Goal: Task Accomplishment & Management: Manage account settings

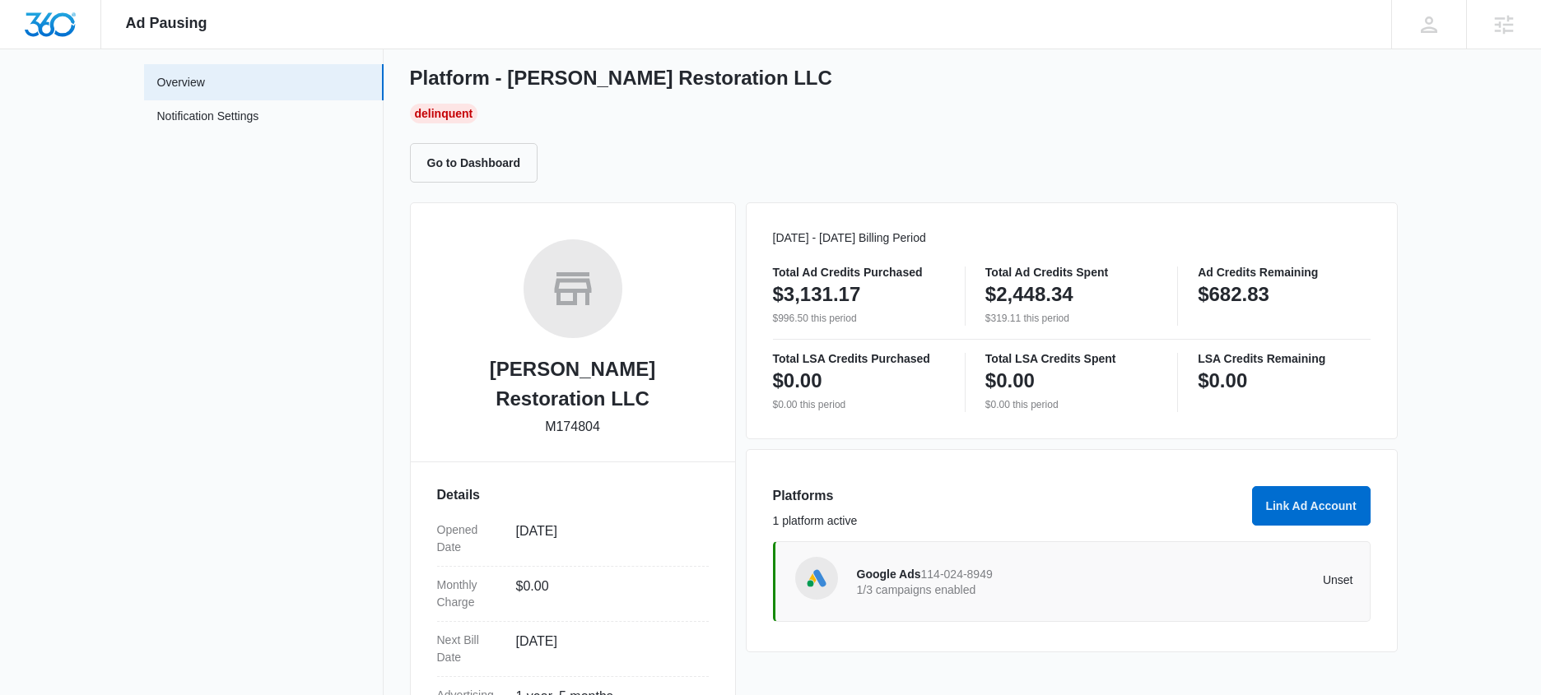
scroll to position [154, 0]
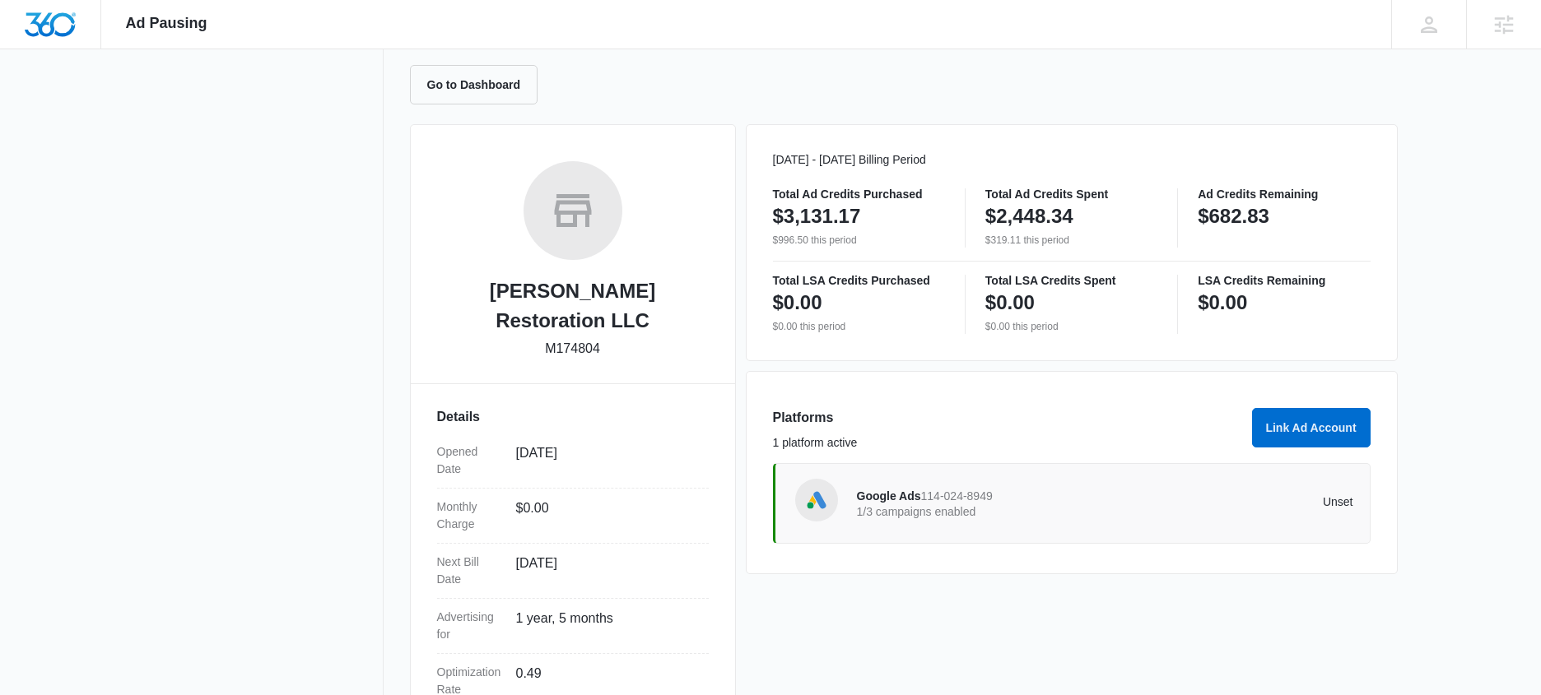
click at [976, 491] on span "114-024-8949" at bounding box center [957, 496] width 72 height 13
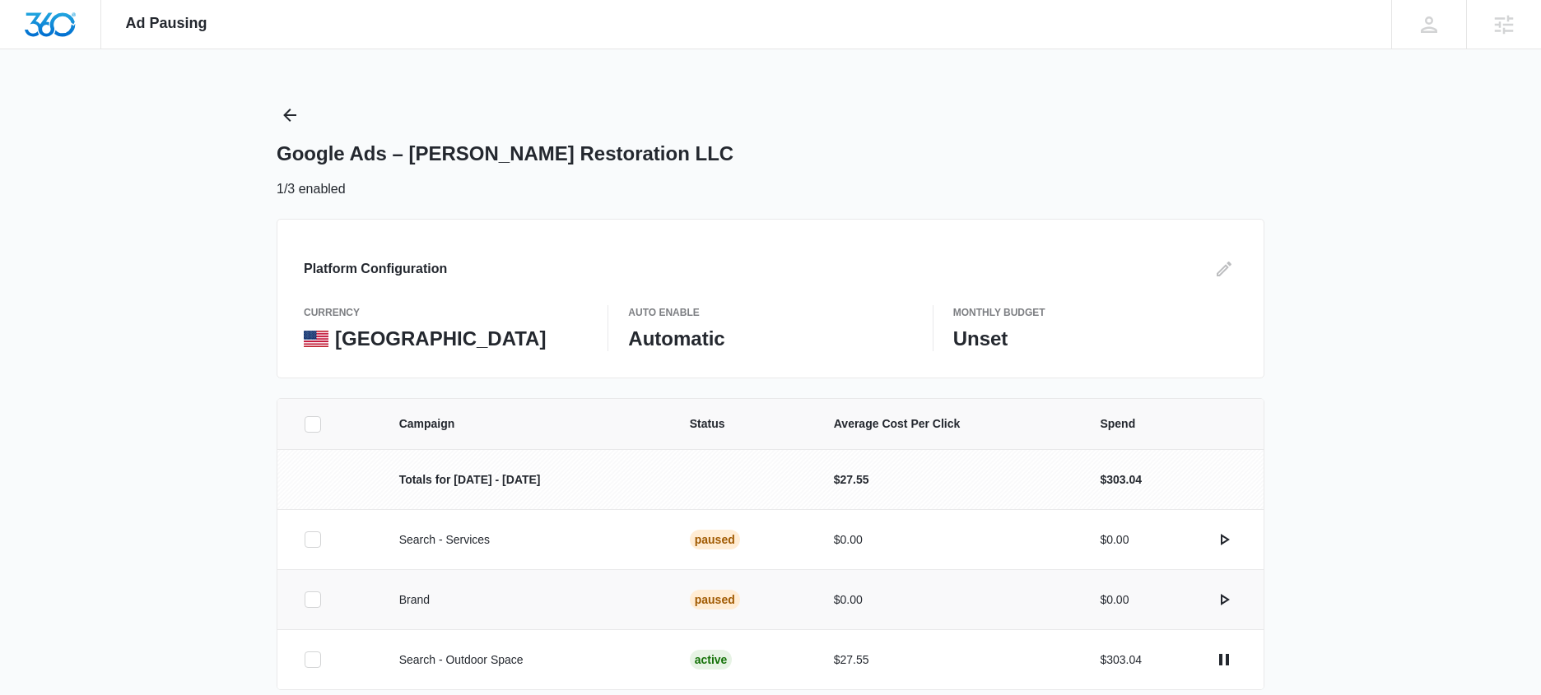
scroll to position [3, 0]
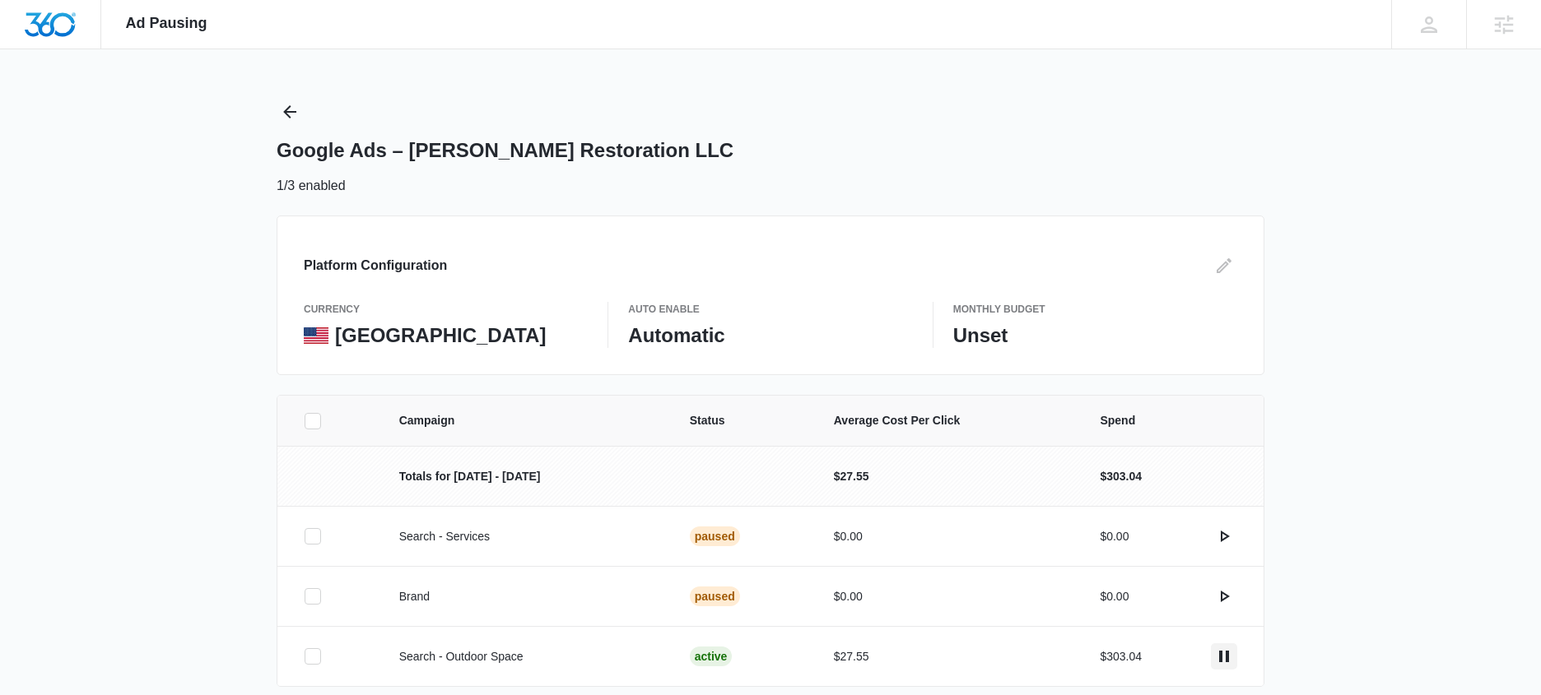
click at [1229, 657] on icon "actions.pause" at bounding box center [1224, 657] width 20 height 20
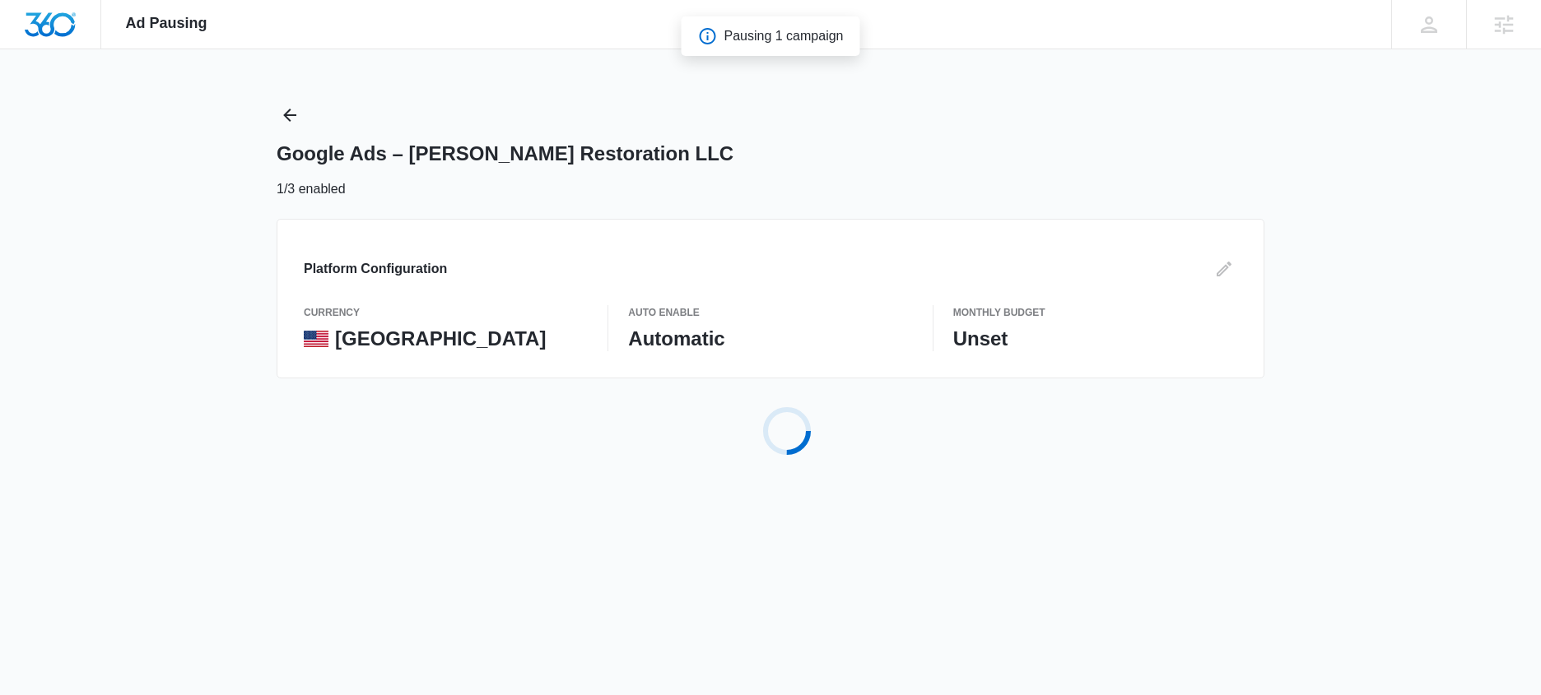
scroll to position [0, 0]
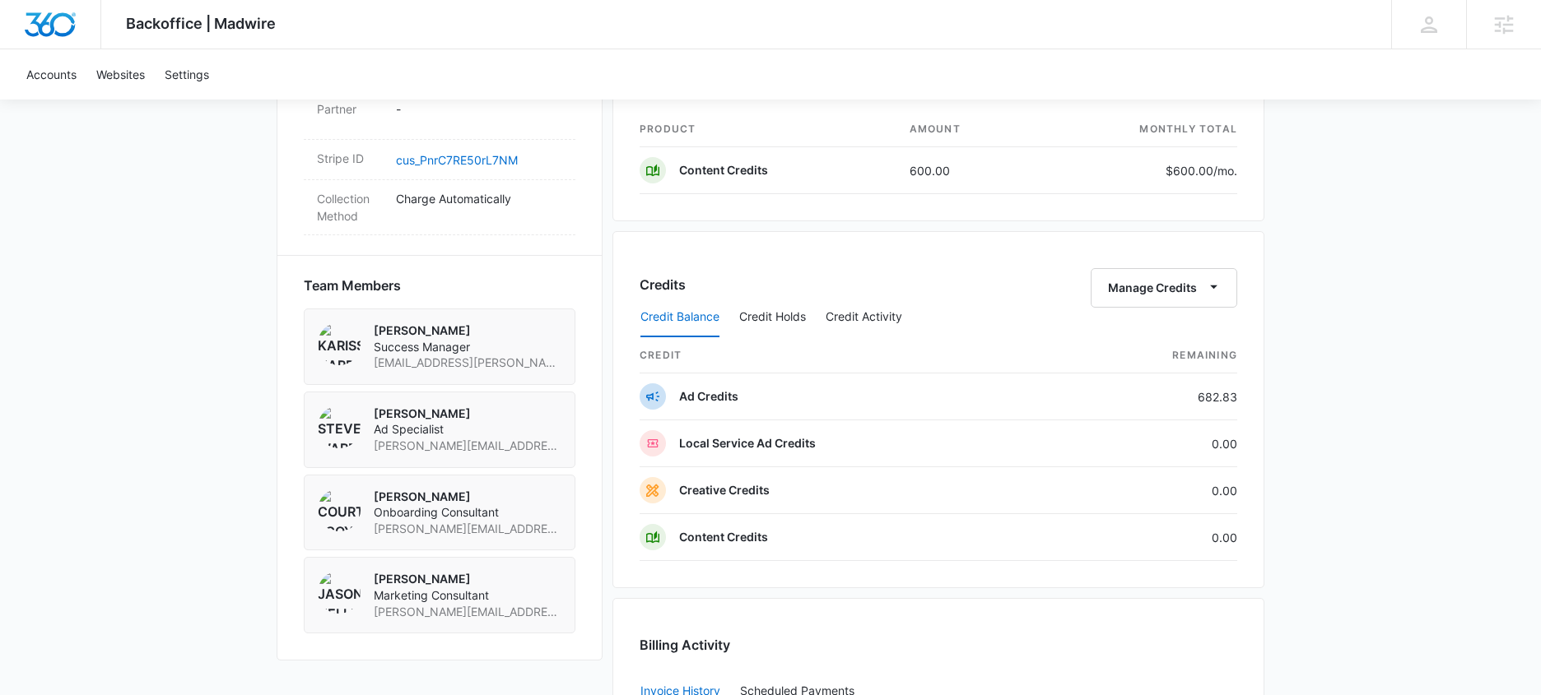
scroll to position [1256, 0]
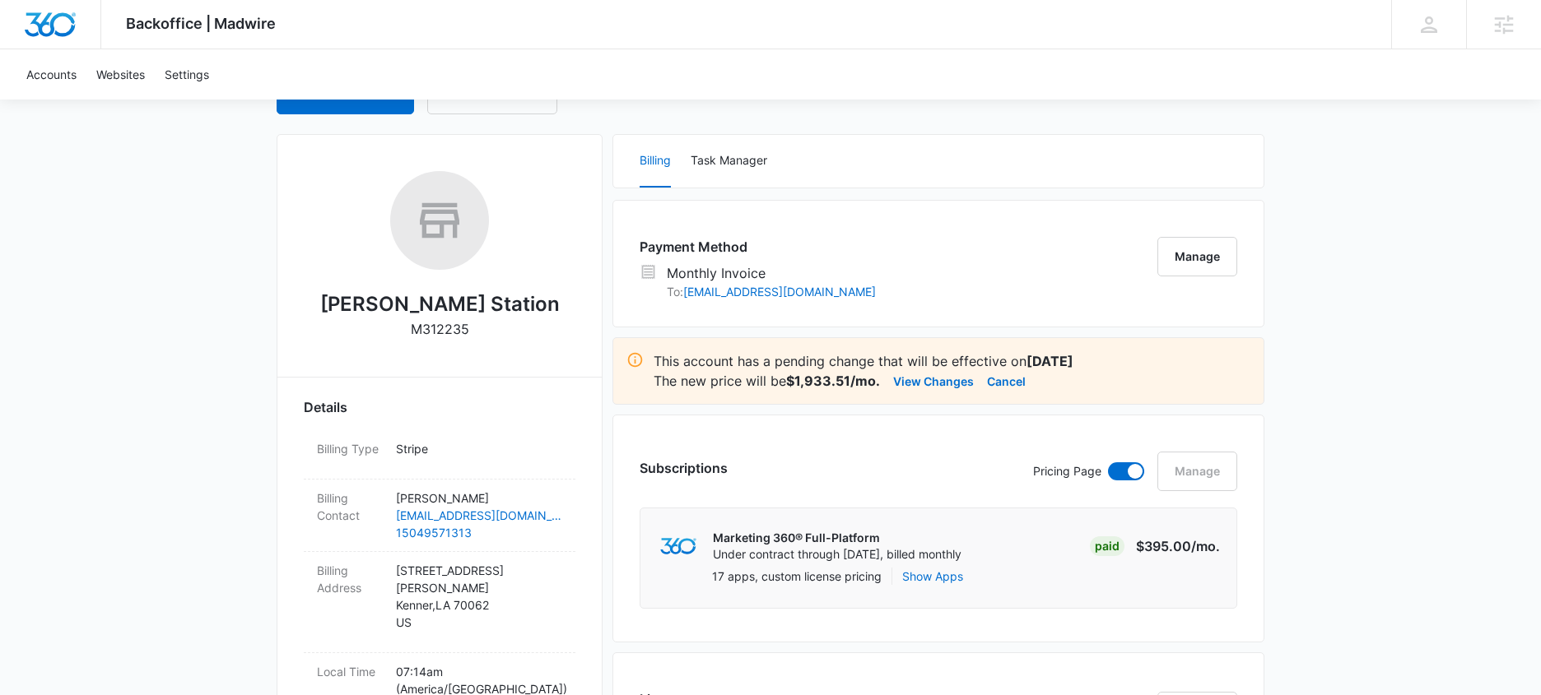
scroll to position [329, 0]
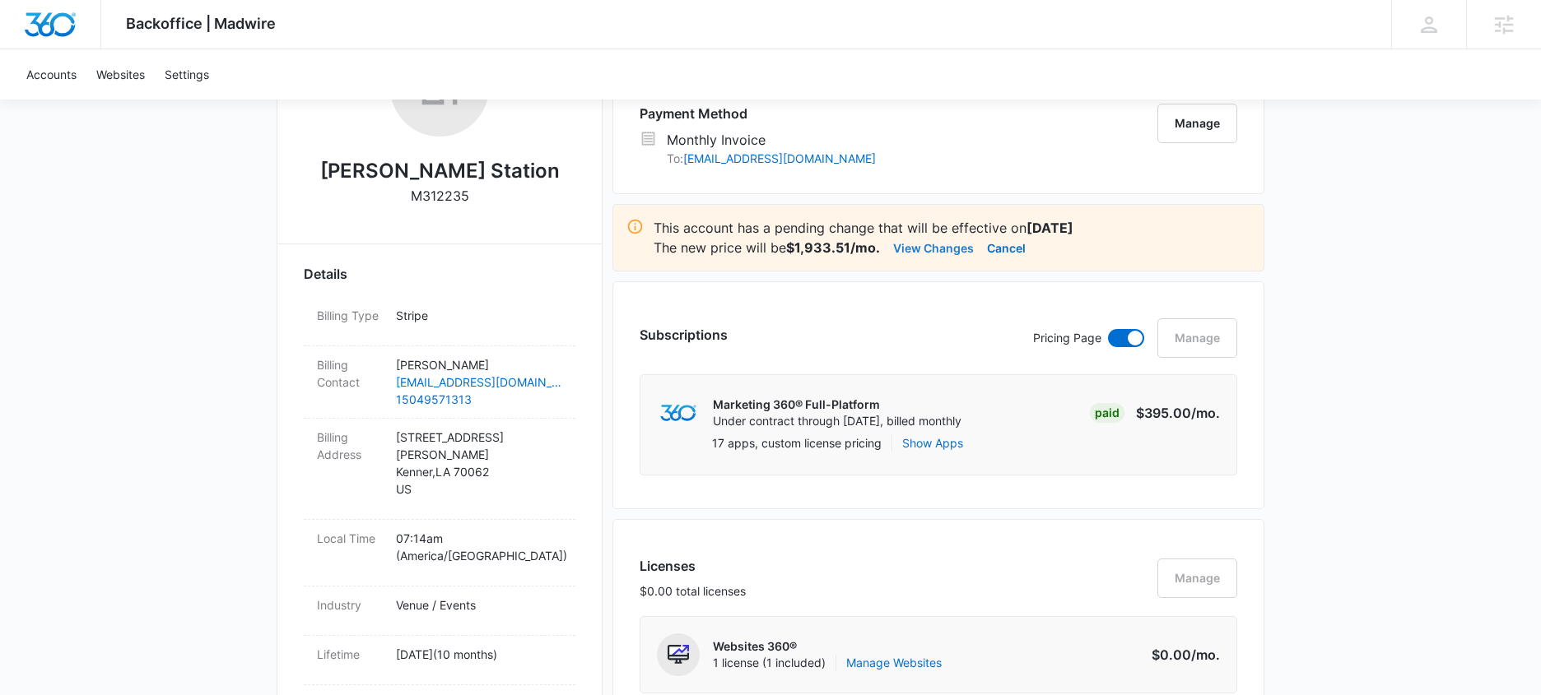
click at [949, 249] on button "View Changes" at bounding box center [933, 248] width 81 height 20
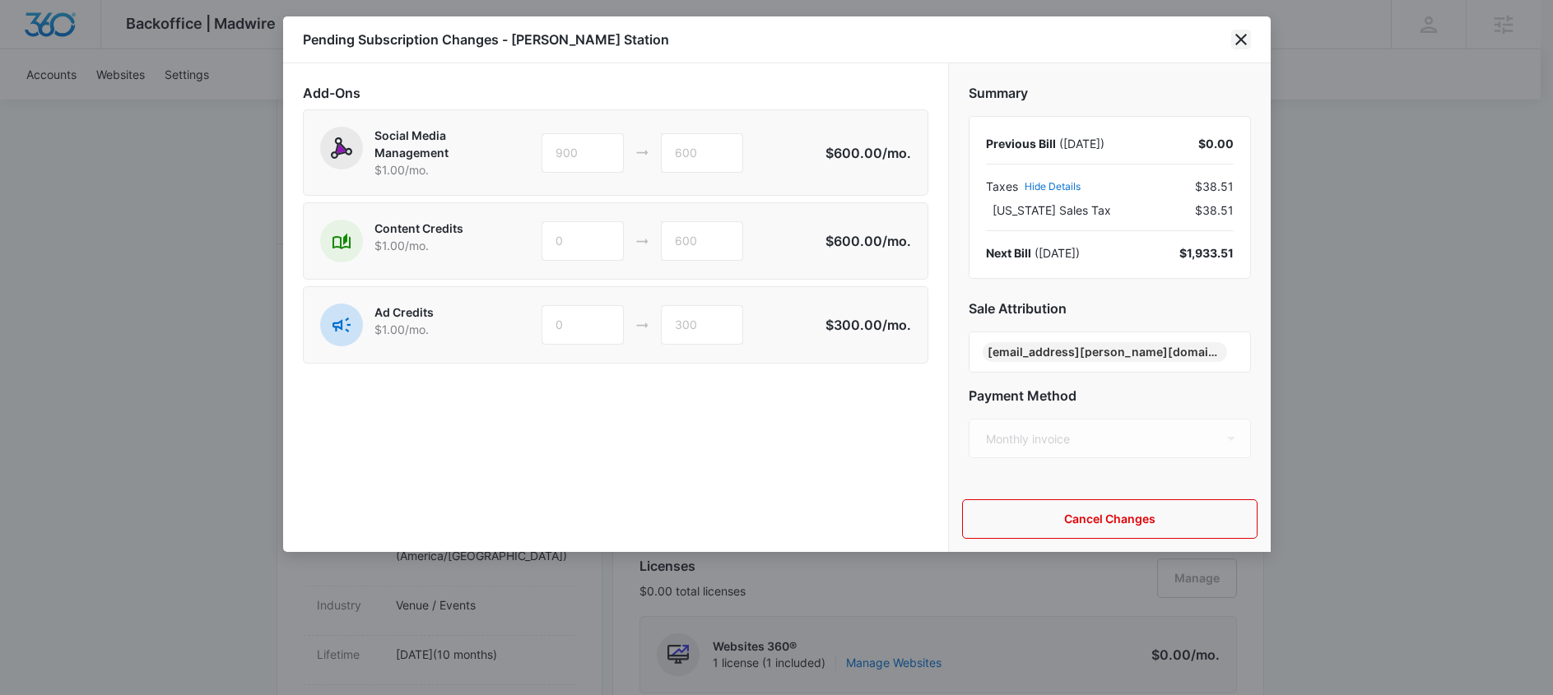
click at [1240, 40] on icon "close" at bounding box center [1241, 40] width 12 height 12
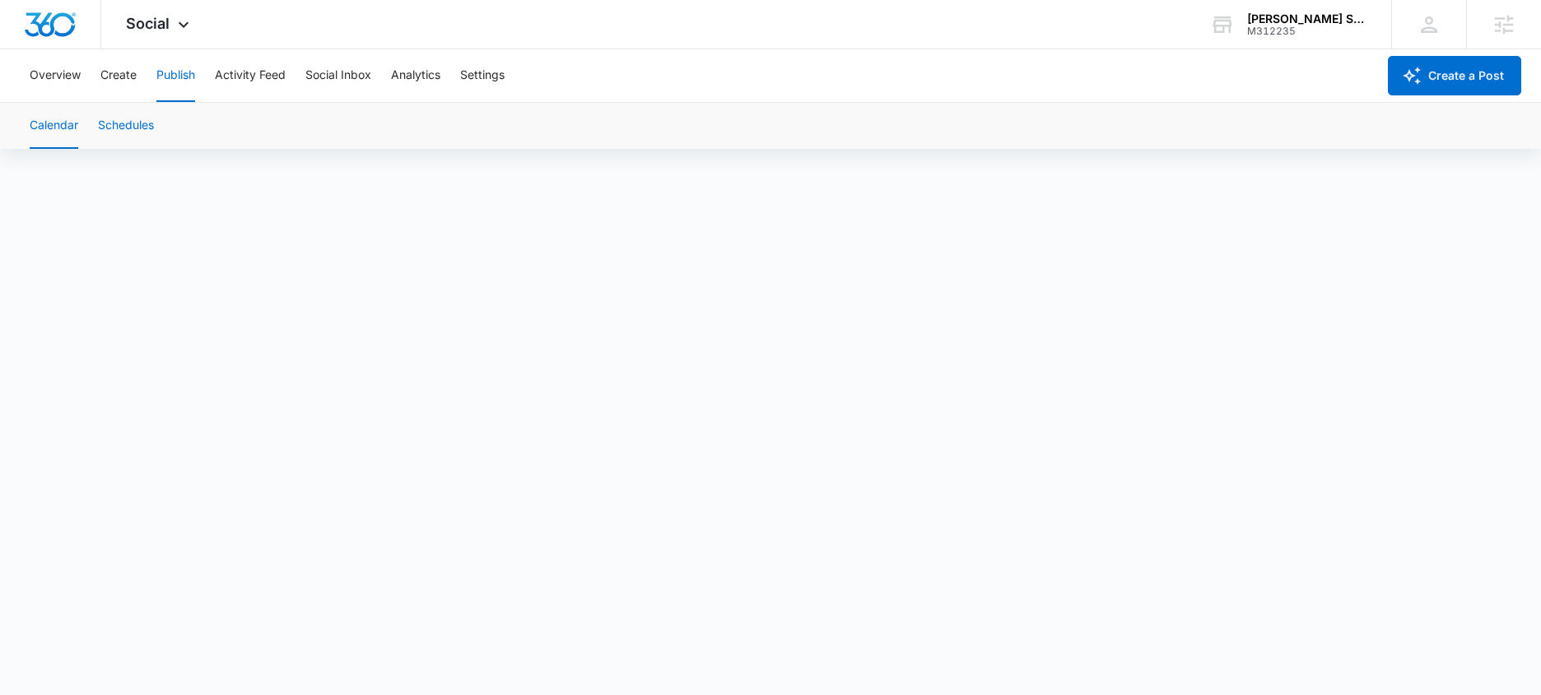
click at [118, 129] on button "Schedules" at bounding box center [126, 126] width 56 height 46
click at [147, 32] on div "Social Apps Reputation Websites Forms CRM Email Social Payments POS Content Ads…" at bounding box center [159, 24] width 117 height 49
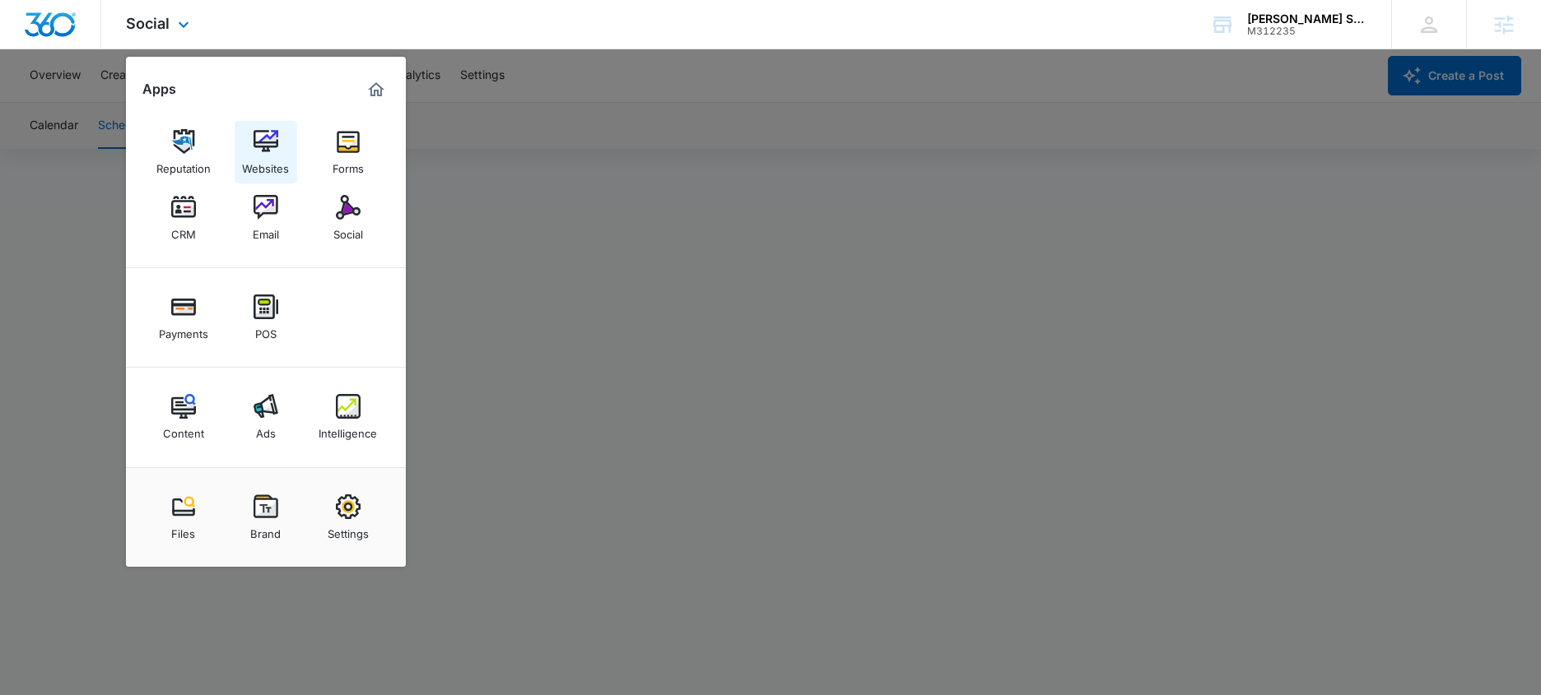
click at [263, 134] on img at bounding box center [265, 141] width 25 height 25
